Goal: Find specific page/section: Find specific page/section

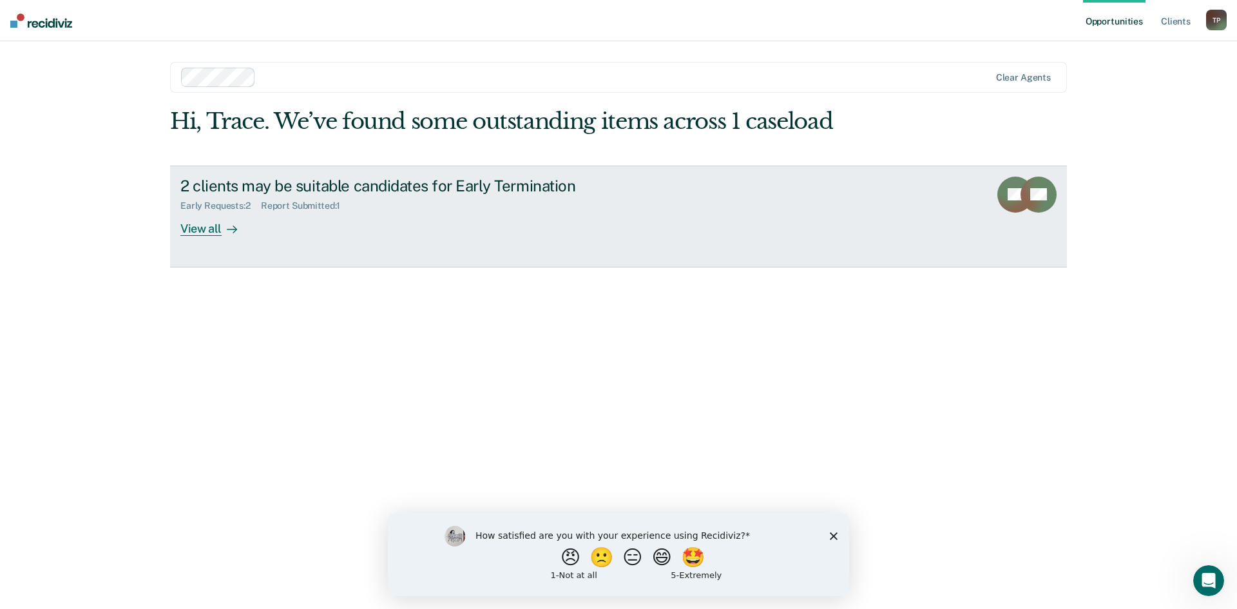
click at [227, 232] on icon at bounding box center [232, 229] width 10 height 10
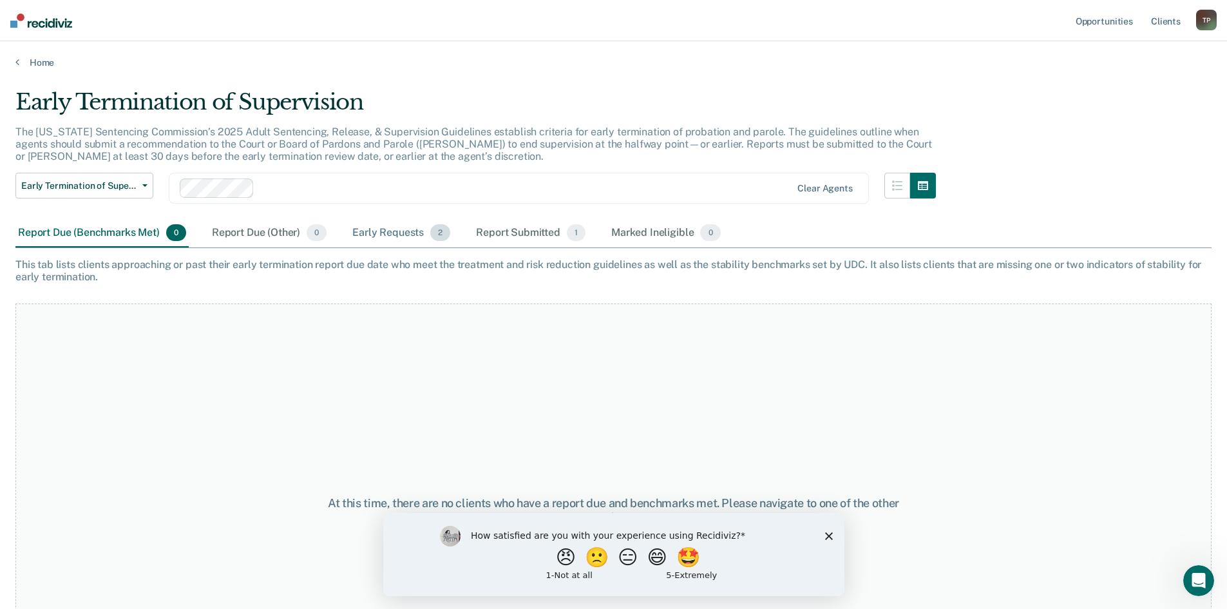
click at [370, 231] on div "Early Requests 2" at bounding box center [401, 233] width 103 height 28
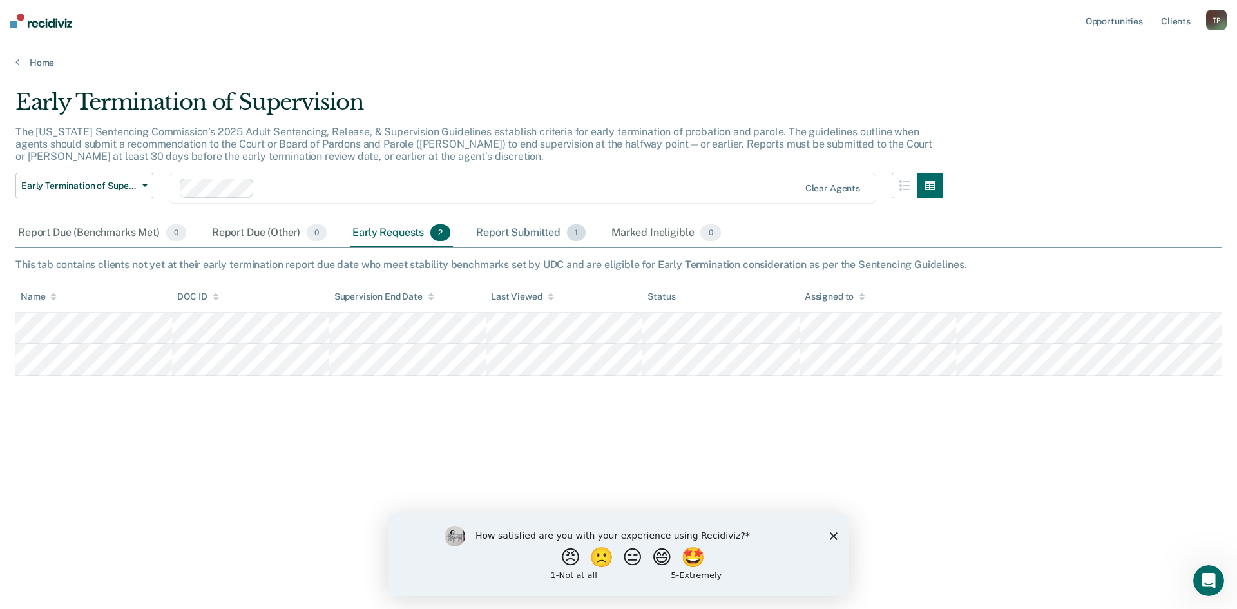
click at [520, 237] on div "Report Submitted 1" at bounding box center [530, 233] width 115 height 28
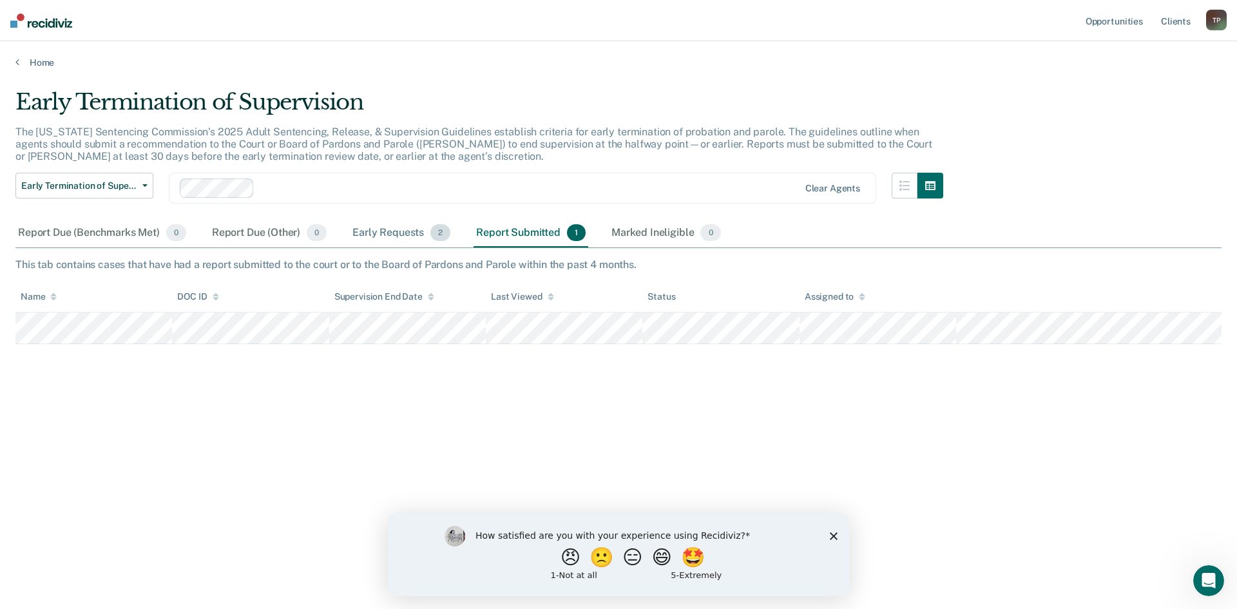
click at [365, 236] on div "Early Requests 2" at bounding box center [401, 233] width 103 height 28
